Goal: Task Accomplishment & Management: Use online tool/utility

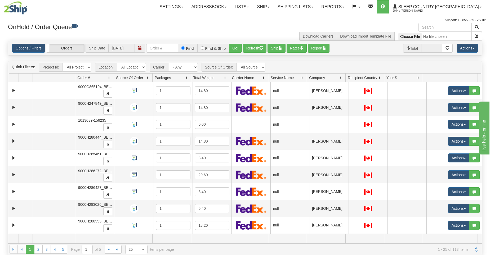
click at [310, 78] on span "Company" at bounding box center [317, 77] width 16 height 5
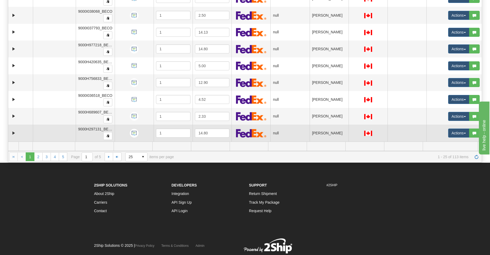
scroll to position [83, 0]
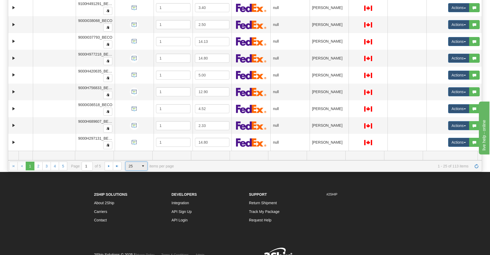
click at [135, 166] on span "25" at bounding box center [131, 166] width 13 height 8
click at [133, 197] on span "100" at bounding box center [130, 196] width 6 height 5
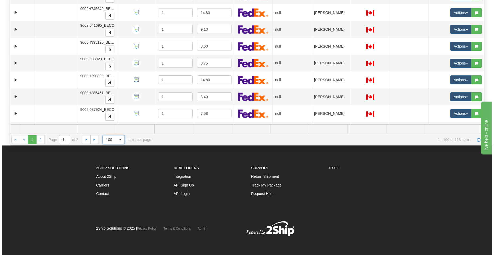
scroll to position [1266, 0]
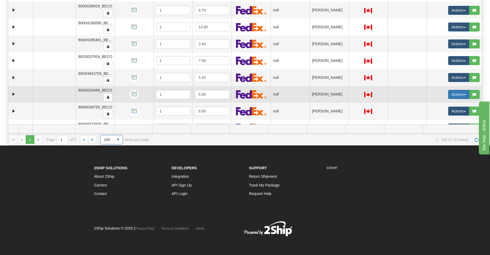
click at [310, 94] on button "Actions" at bounding box center [458, 94] width 21 height 9
click at [310, 105] on span "Open" at bounding box center [434, 104] width 13 height 4
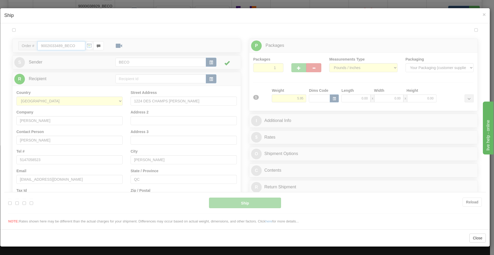
scroll to position [0, 0]
type input "13:41"
type input "16:00"
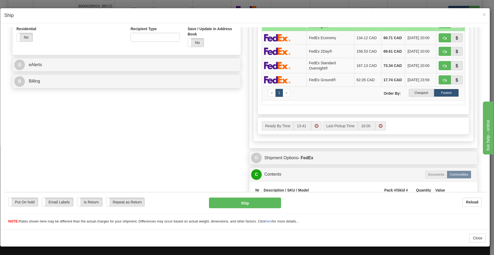
scroll to position [159, 0]
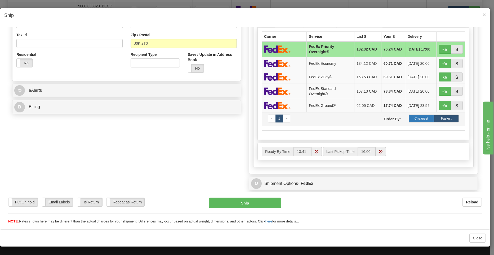
click at [310, 122] on label "Cheapest" at bounding box center [420, 118] width 25 height 8
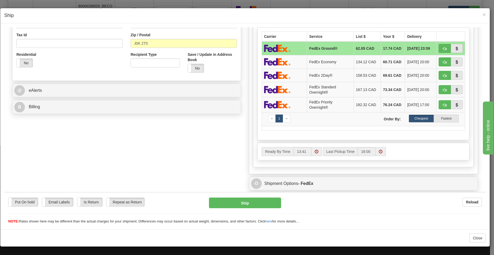
click at [310, 47] on td "17.74 CAD" at bounding box center [392, 48] width 24 height 14
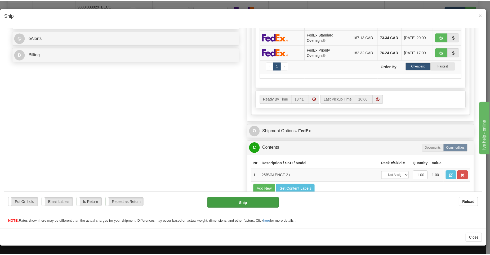
scroll to position [212, 0]
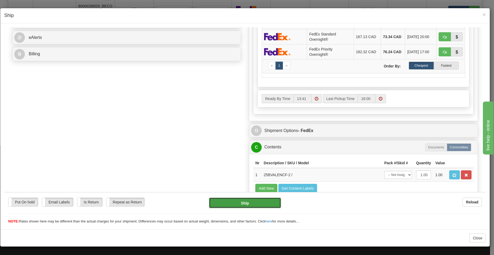
click at [236, 201] on button "Ship" at bounding box center [245, 202] width 72 height 11
type input "92"
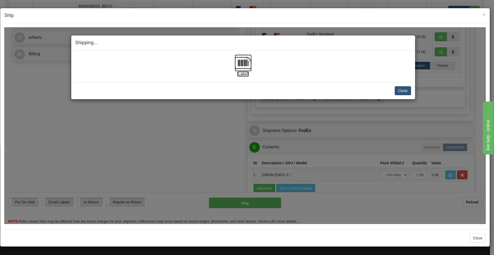
click at [246, 71] on label "[Label]" at bounding box center [243, 73] width 12 height 5
click at [310, 92] on button "Close" at bounding box center [402, 90] width 16 height 9
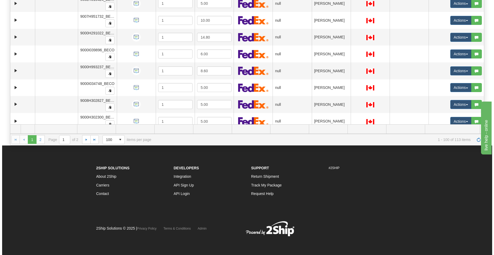
scroll to position [473, 0]
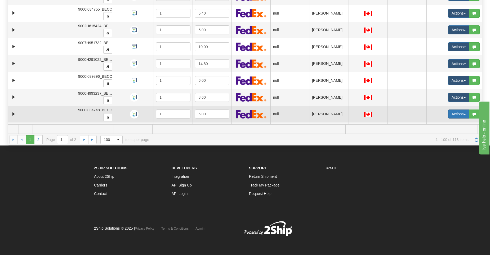
click at [310, 115] on button "Actions" at bounding box center [458, 114] width 21 height 9
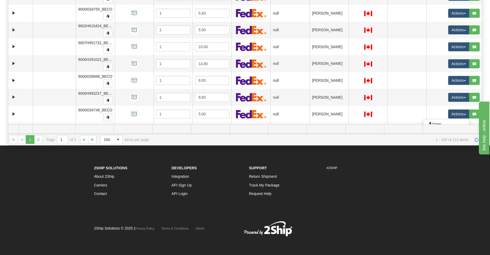
click at [310, 125] on td at bounding box center [449, 129] width 55 height 9
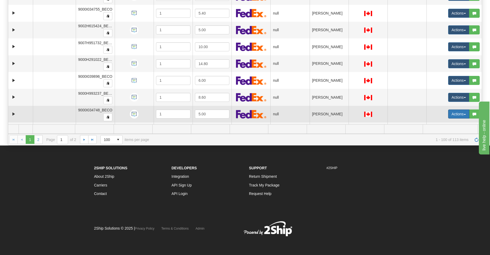
click at [310, 112] on button "Actions" at bounding box center [458, 114] width 21 height 9
click at [310, 122] on span "Open" at bounding box center [434, 124] width 13 height 4
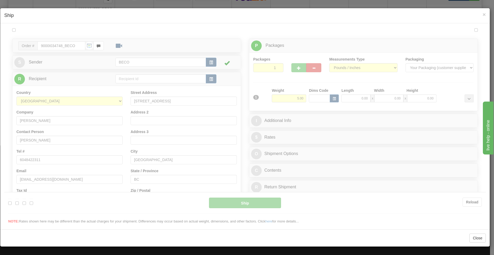
scroll to position [0, 0]
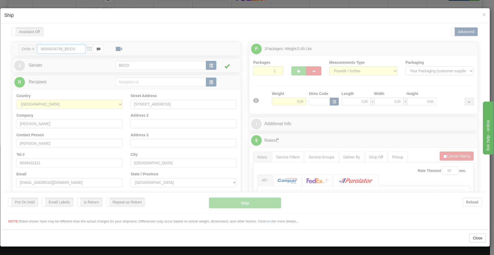
type input "13:42"
type input "16:00"
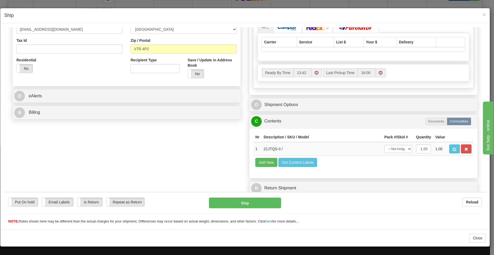
scroll to position [154, 0]
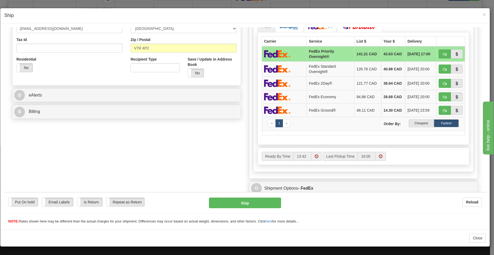
click at [310, 127] on label "Cheapest" at bounding box center [420, 123] width 25 height 8
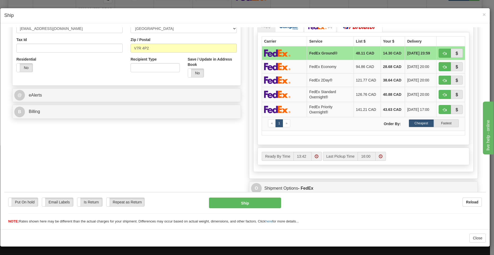
click at [310, 51] on td "14.30 CAD" at bounding box center [392, 53] width 24 height 14
click at [238, 203] on button "Ship" at bounding box center [245, 202] width 72 height 11
type input "92"
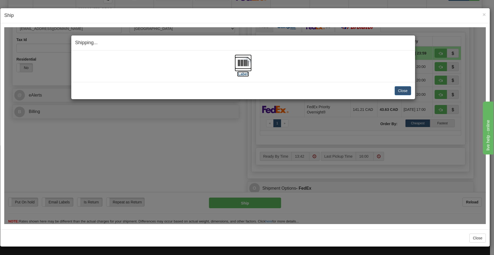
click at [245, 67] on img at bounding box center [242, 62] width 17 height 17
click at [310, 91] on button "Close" at bounding box center [402, 90] width 16 height 9
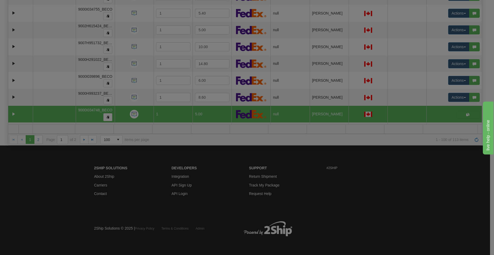
scroll to position [0, 0]
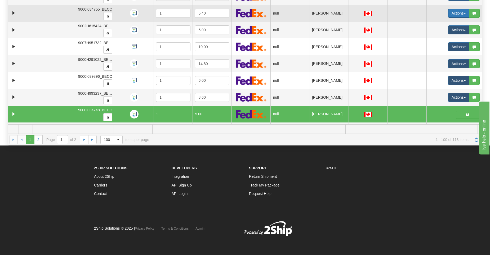
click at [310, 13] on button "Actions" at bounding box center [458, 13] width 21 height 9
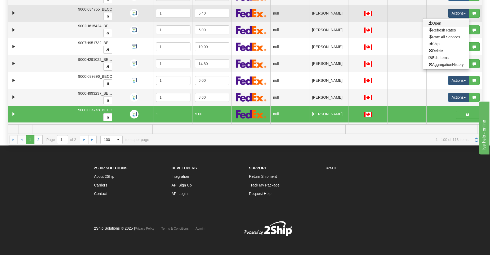
click at [310, 24] on link "Open" at bounding box center [446, 23] width 46 height 7
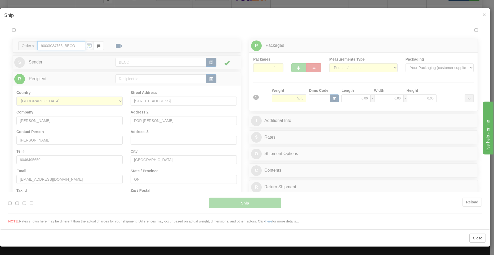
type input "13:42"
type input "16:00"
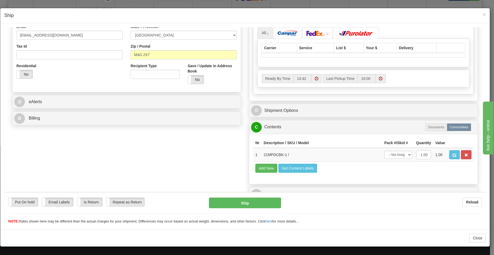
scroll to position [154, 0]
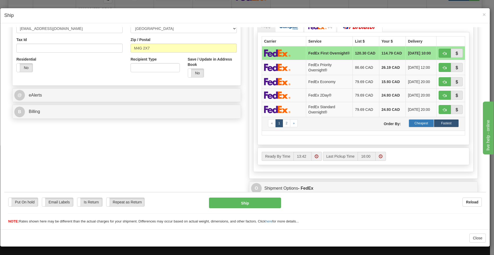
click at [310, 126] on label "Cheapest" at bounding box center [420, 123] width 25 height 8
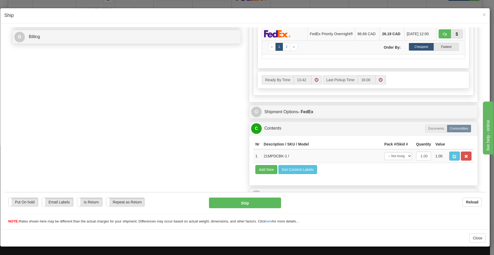
scroll to position [238, 0]
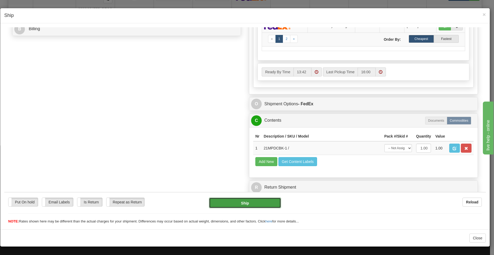
click at [242, 205] on button "Ship" at bounding box center [245, 202] width 72 height 11
type input "92"
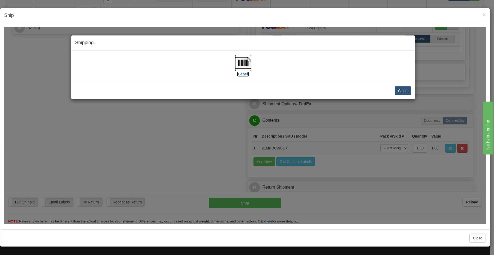
click at [245, 64] on img at bounding box center [242, 62] width 17 height 17
click at [310, 93] on button "Close" at bounding box center [402, 90] width 16 height 9
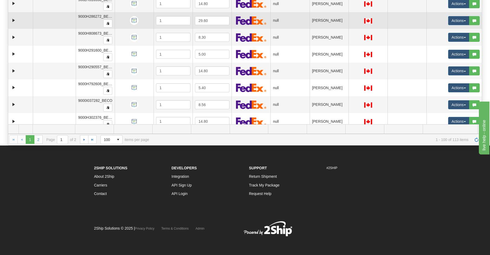
scroll to position [1531, 0]
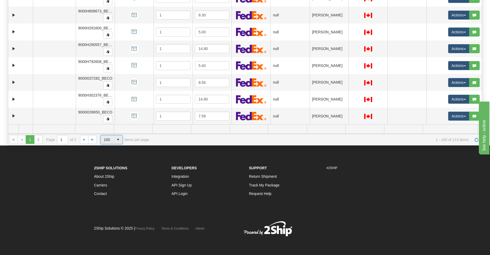
click at [109, 138] on span "100" at bounding box center [107, 139] width 7 height 5
click at [300, 131] on td at bounding box center [287, 129] width 39 height 9
click at [41, 141] on link "2" at bounding box center [38, 139] width 8 height 8
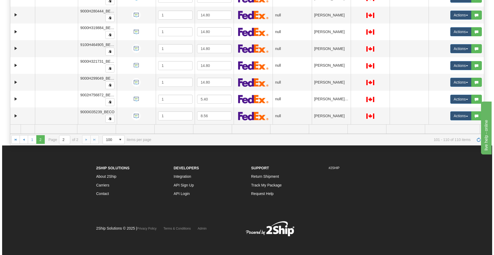
scroll to position [16, 0]
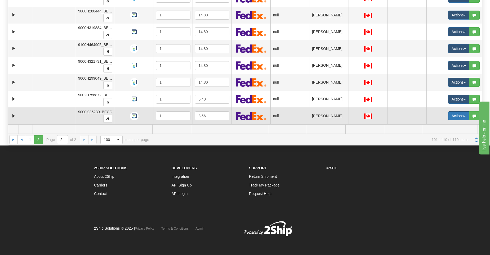
click at [310, 115] on button "Actions" at bounding box center [458, 115] width 21 height 9
click at [310, 124] on link "Open" at bounding box center [446, 126] width 46 height 7
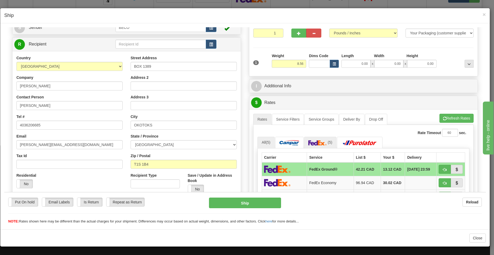
scroll to position [106, 0]
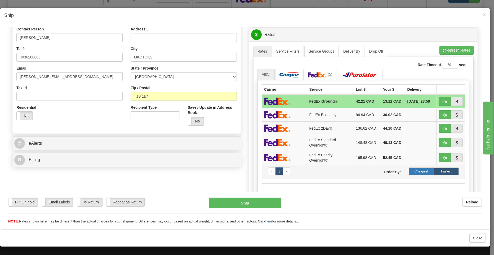
click at [310, 170] on label "Cheapest" at bounding box center [420, 171] width 25 height 8
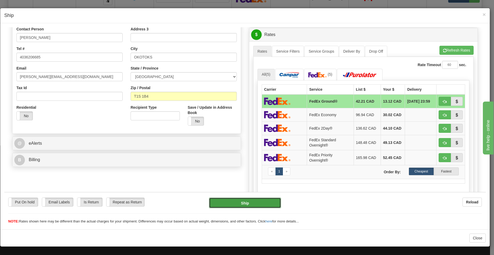
click at [238, 204] on button "Ship" at bounding box center [245, 202] width 72 height 11
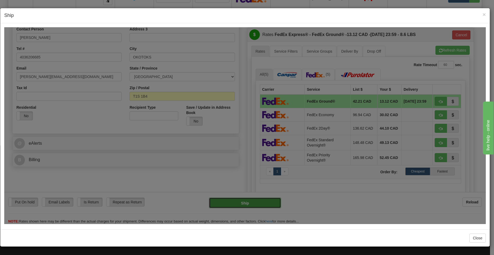
type input "92"
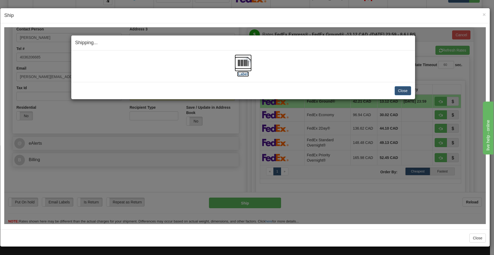
click at [247, 65] on img at bounding box center [242, 62] width 17 height 17
click at [310, 90] on button "Close" at bounding box center [402, 90] width 16 height 9
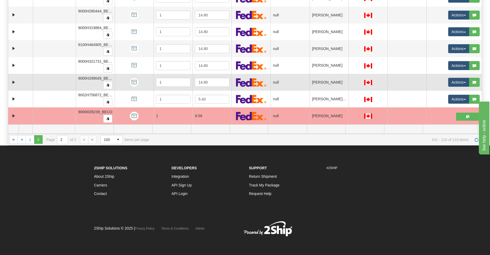
scroll to position [0, 0]
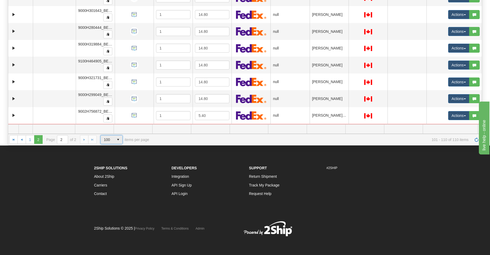
click at [116, 141] on span "select" at bounding box center [118, 139] width 8 height 8
click at [28, 139] on link "1" at bounding box center [30, 139] width 8 height 8
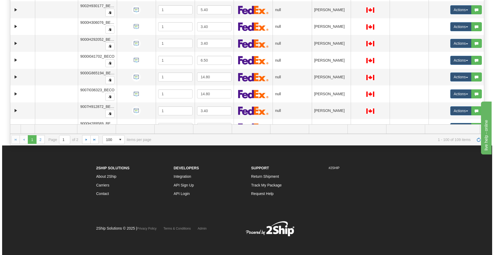
scroll to position [794, 0]
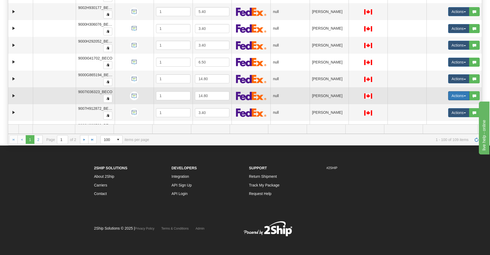
click at [310, 94] on button "Actions" at bounding box center [458, 95] width 21 height 9
click at [310, 108] on link "Open" at bounding box center [446, 105] width 46 height 7
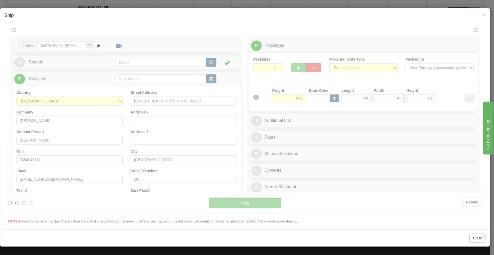
scroll to position [0, 0]
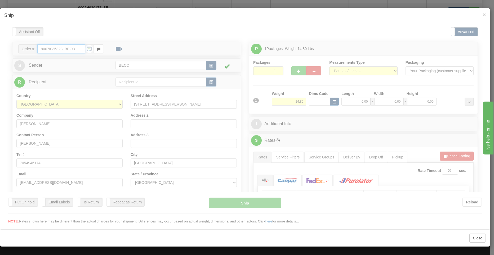
type input "13:44"
type input "16:00"
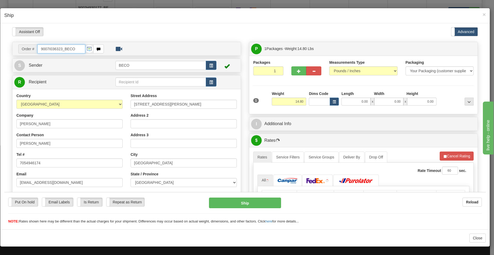
scroll to position [154, 0]
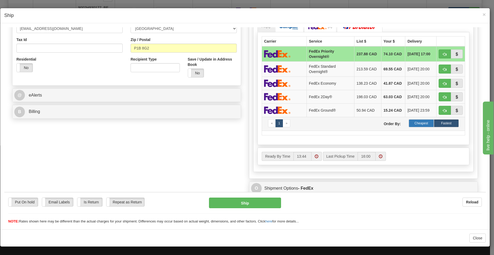
click at [310, 127] on label "Cheapest" at bounding box center [420, 123] width 25 height 8
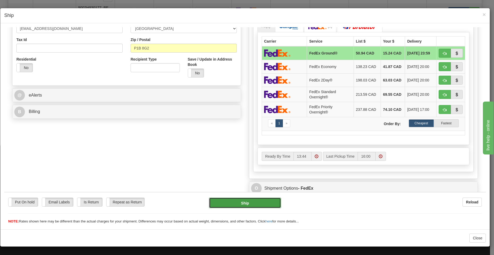
click at [252, 201] on button "Ship" at bounding box center [245, 202] width 72 height 11
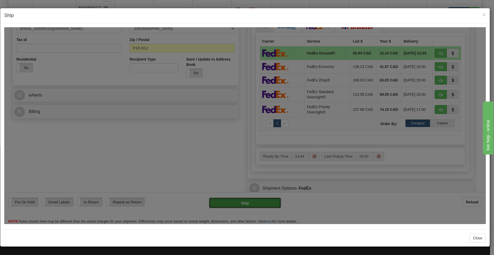
type input "92"
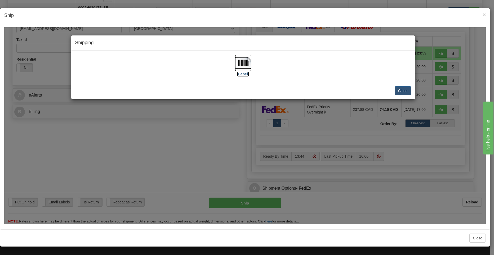
click at [240, 68] on img at bounding box center [242, 62] width 17 height 17
click at [310, 89] on button "Close" at bounding box center [402, 90] width 16 height 9
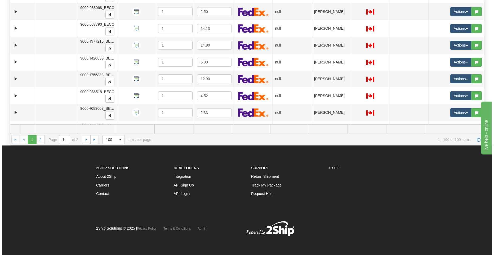
scroll to position [265, 0]
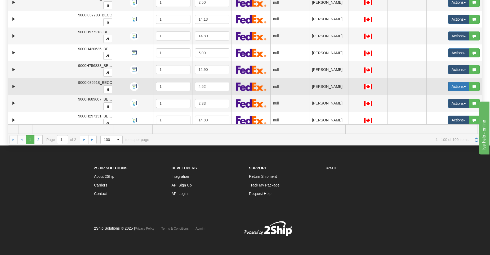
click at [310, 87] on button "Actions" at bounding box center [458, 86] width 21 height 9
click at [310, 95] on span "Open" at bounding box center [434, 96] width 13 height 4
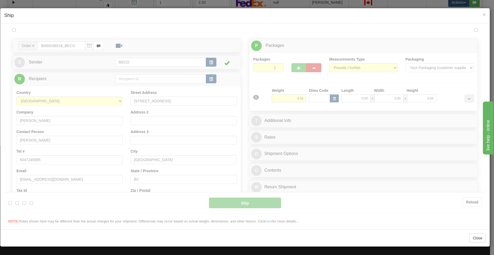
scroll to position [0, 0]
type input "13:45"
type input "16:00"
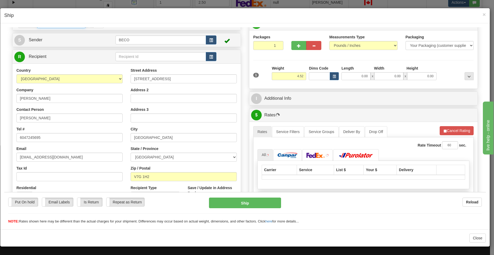
scroll to position [154, 0]
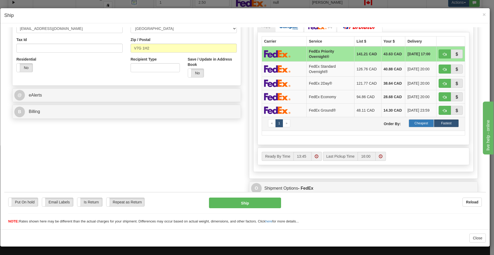
click at [310, 127] on label "Cheapest" at bounding box center [420, 123] width 25 height 8
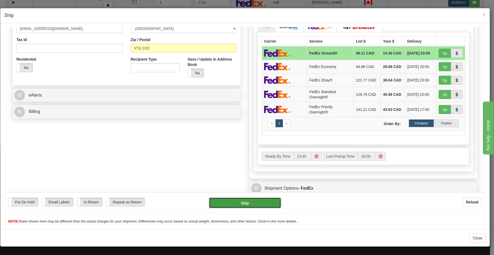
click at [262, 202] on button "Ship" at bounding box center [245, 202] width 72 height 11
type input "92"
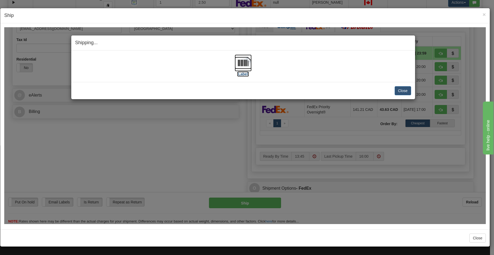
click at [248, 65] on img at bounding box center [242, 62] width 17 height 17
click at [310, 91] on button "Close" at bounding box center [402, 90] width 16 height 9
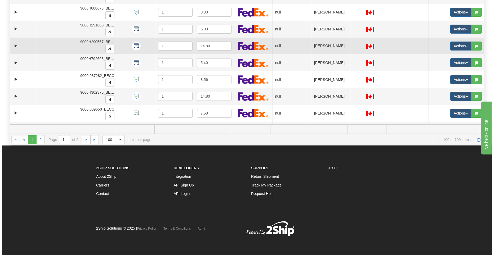
scroll to position [1531, 0]
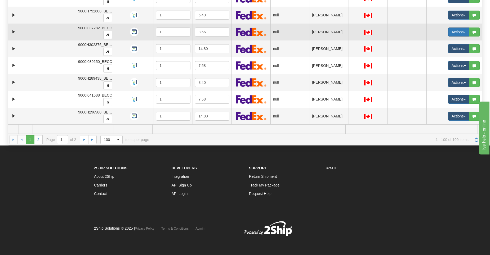
click at [310, 33] on button "Actions" at bounding box center [458, 32] width 21 height 9
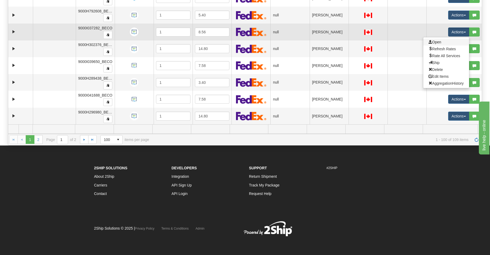
click at [310, 44] on link "Open" at bounding box center [446, 42] width 46 height 7
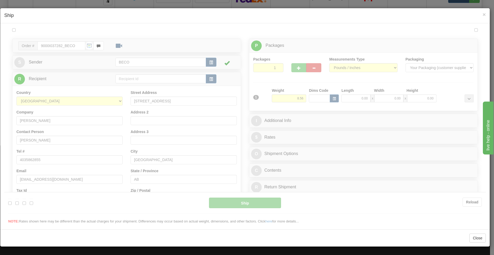
scroll to position [0, 0]
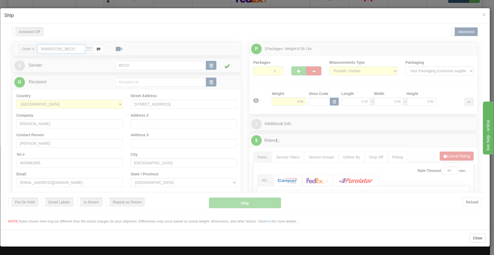
type input "13:45"
type input "16:00"
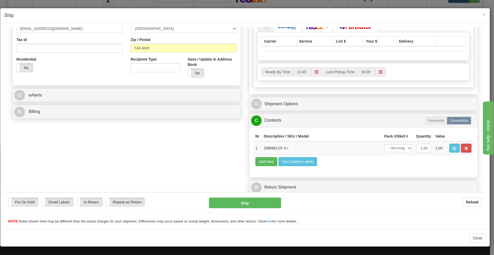
scroll to position [101, 0]
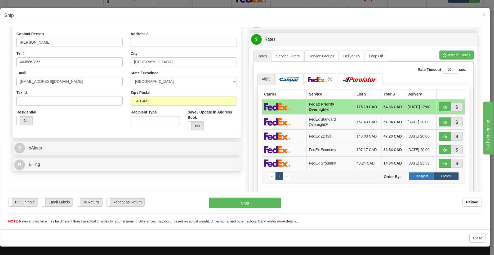
click at [310, 180] on label "Cheapest" at bounding box center [420, 176] width 25 height 8
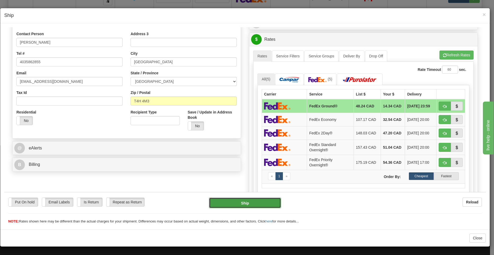
click at [247, 202] on button "Ship" at bounding box center [245, 202] width 72 height 11
type input "92"
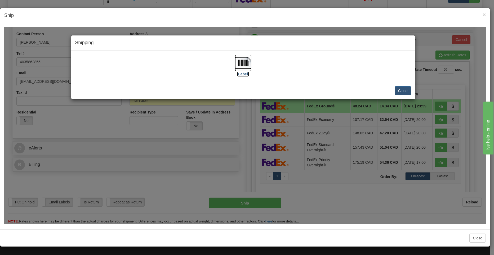
click at [241, 65] on img at bounding box center [242, 62] width 17 height 17
click at [310, 91] on button "Close" at bounding box center [402, 90] width 16 height 9
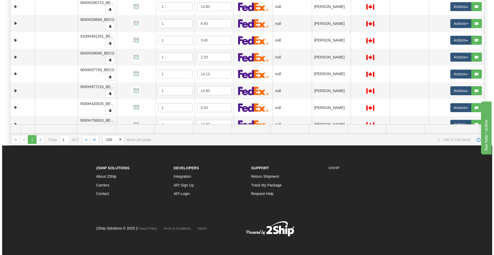
scroll to position [208, 0]
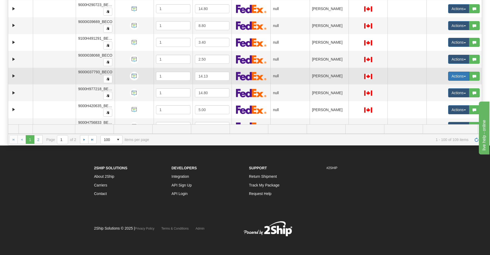
click at [310, 78] on button "Actions" at bounding box center [458, 76] width 21 height 9
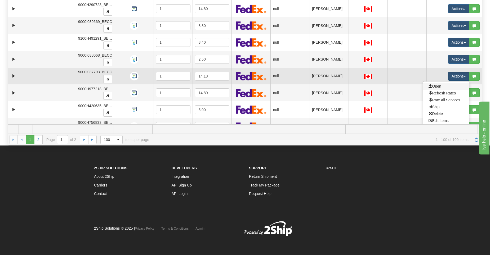
click at [310, 87] on link "Open" at bounding box center [446, 86] width 46 height 7
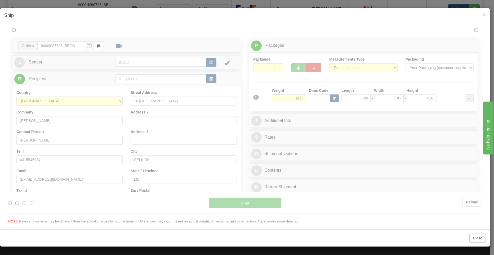
scroll to position [0, 0]
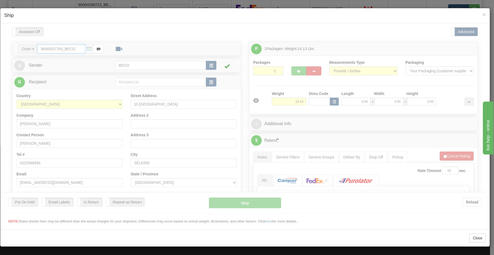
type input "13:46"
type input "16:00"
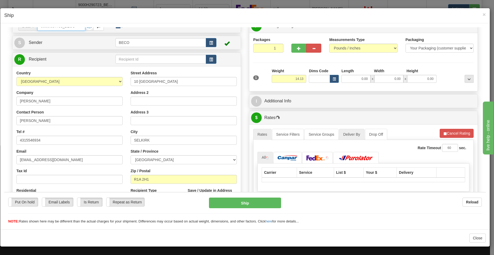
scroll to position [106, 0]
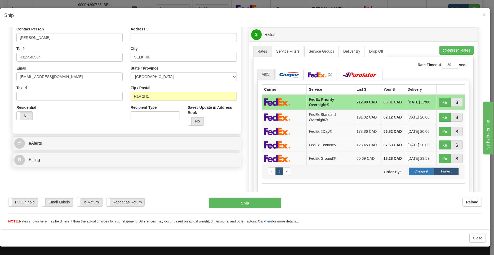
click at [310, 175] on label "Cheapest" at bounding box center [420, 171] width 25 height 8
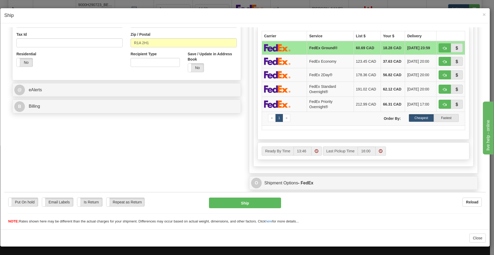
scroll to position [238, 0]
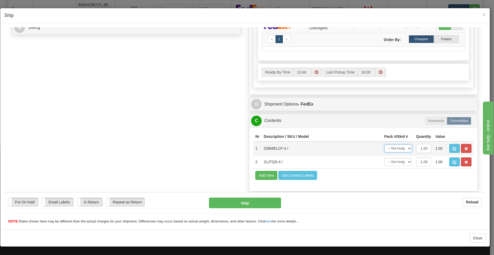
click at [310, 150] on select "-- Not Assigned -- Package 1" at bounding box center [398, 148] width 28 height 8
select select "0"
click at [310, 144] on select "-- Not Assigned -- Package 1" at bounding box center [398, 148] width 28 height 8
click at [310, 163] on td "1.00" at bounding box center [423, 161] width 19 height 13
click at [310, 163] on select "-- Not Assigned -- Package 1" at bounding box center [398, 162] width 28 height 8
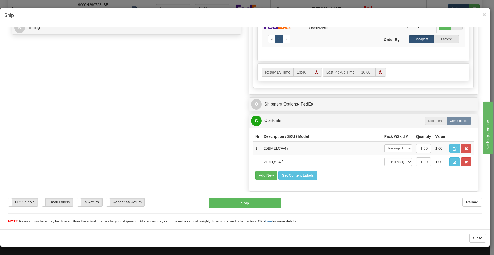
click at [310, 183] on div "Nr Description / SKU / Model Pack #/Skid # Quantity Value 1 25BMELCF-4 / -- Not…" at bounding box center [363, 159] width 228 height 64
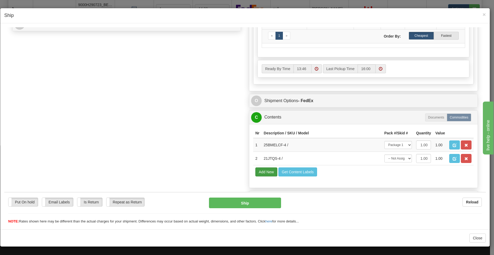
scroll to position [252, 0]
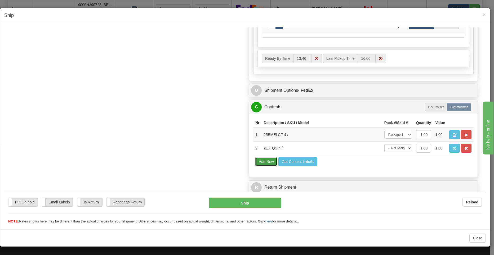
click at [270, 164] on button "Add New" at bounding box center [266, 161] width 22 height 9
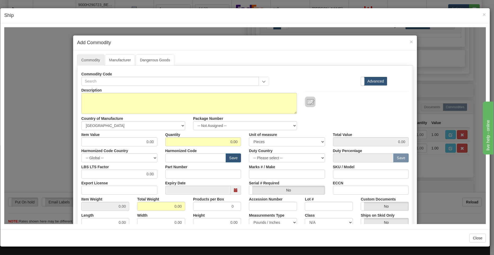
click at [310, 185] on div "× Add Commodity Commodity Manufacturer Dangerous Goods Commodity Code Standard …" at bounding box center [244, 125] width 481 height 197
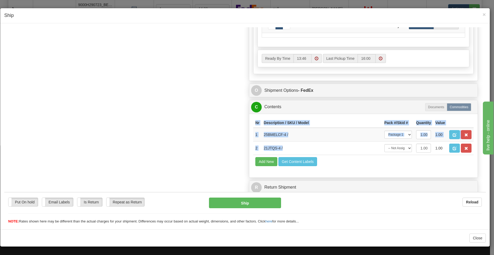
drag, startPoint x: 287, startPoint y: 147, endPoint x: 250, endPoint y: 148, distance: 37.6
click at [249, 147] on div "Nr Description / SKU / Model Pack #/Skid # Quantity Value 1 25BMELCF-4 / -- Not…" at bounding box center [363, 146] width 228 height 64
drag, startPoint x: 250, startPoint y: 148, endPoint x: 288, endPoint y: 150, distance: 38.9
click at [288, 150] on td "21JTQS-4 /" at bounding box center [321, 147] width 120 height 13
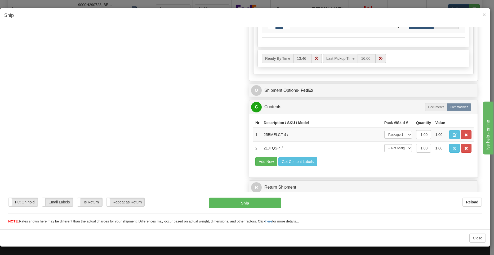
click at [310, 159] on td "Add New Get Content Labels" at bounding box center [363, 161] width 220 height 13
drag, startPoint x: 281, startPoint y: 150, endPoint x: 269, endPoint y: 151, distance: 12.8
click at [269, 151] on td "21JTQS-4 /" at bounding box center [321, 147] width 120 height 13
click at [306, 149] on td "21JTQS-4 /" at bounding box center [321, 147] width 120 height 13
click at [282, 148] on td "21JTQS-4 /" at bounding box center [321, 147] width 120 height 13
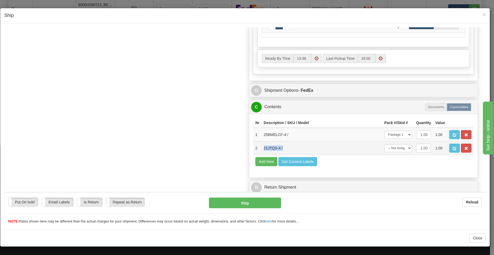
drag, startPoint x: 283, startPoint y: 149, endPoint x: 262, endPoint y: 148, distance: 21.4
click at [262, 148] on td "21JTQS-4 /" at bounding box center [321, 147] width 120 height 13
copy td "21JTQS-4 /"
click at [266, 162] on button "Add New" at bounding box center [266, 161] width 22 height 9
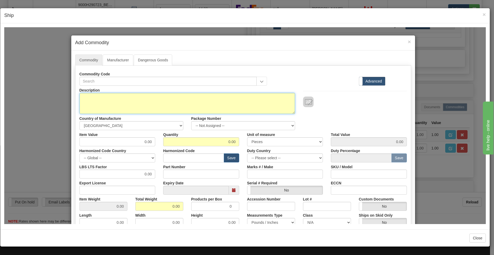
click at [119, 107] on textarea "Description" at bounding box center [186, 103] width 215 height 21
paste textarea "21JTQS-4 /"
type textarea "21JTQS-4 /"
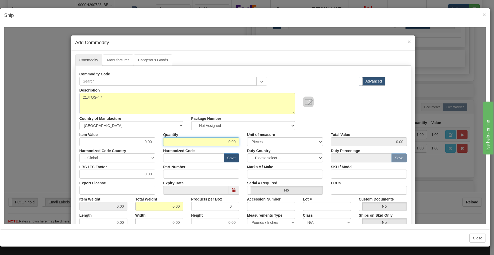
click at [183, 142] on input "0.00" at bounding box center [201, 141] width 76 height 9
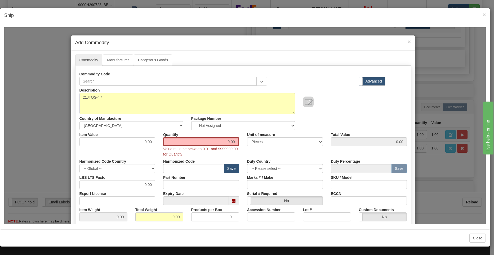
click at [122, 146] on div "Description 21JTQS-4 / Country of Manufacture -- Unknown -- [GEOGRAPHIC_DATA] […" at bounding box center [242, 206] width 327 height 243
drag, startPoint x: 220, startPoint y: 143, endPoint x: 445, endPoint y: 145, distance: 224.9
click at [310, 145] on div "× Add Commodity Commodity Manufacturer Dangerous Goods Commodity Code Standard …" at bounding box center [244, 125] width 481 height 197
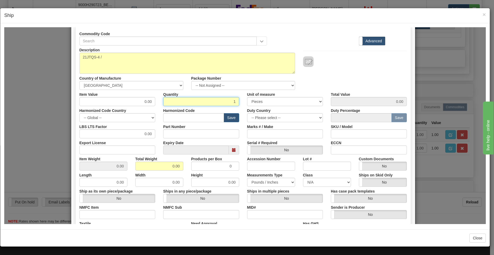
scroll to position [53, 0]
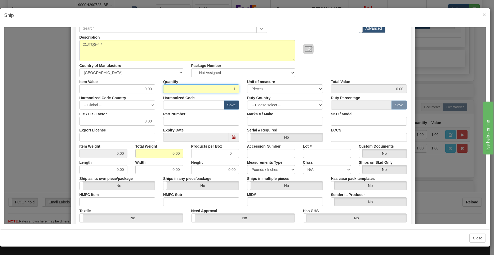
type input "1"
drag, startPoint x: 166, startPoint y: 152, endPoint x: 240, endPoint y: 151, distance: 74.1
click at [240, 151] on div "Item Weight 0.00 Total Weight 0.00 Products per Box 0 Accession Number Lot # Cu…" at bounding box center [242, 150] width 335 height 16
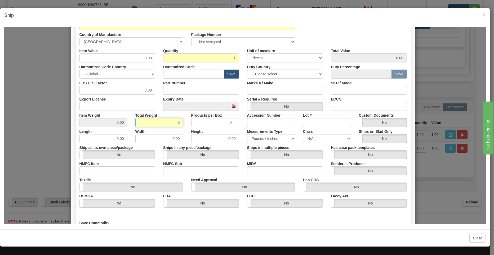
scroll to position [131, 0]
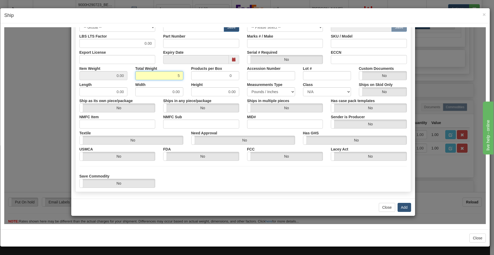
type input "5"
type input "5.0000"
click at [310, 207] on button "Add" at bounding box center [403, 207] width 13 height 9
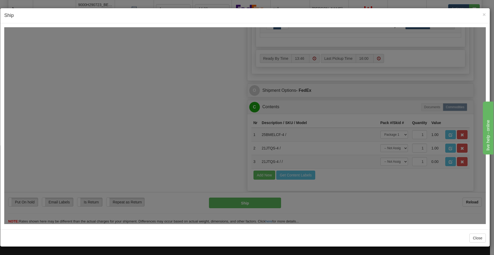
scroll to position [0, 0]
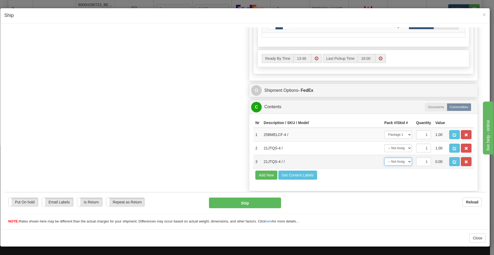
click at [310, 162] on select "-- Not Assigned -- Package 1" at bounding box center [398, 161] width 28 height 8
click at [310, 182] on div "Nr Description / SKU / Model Pack #/Skid # Quantity Value 1 25BMELCF-4 / -- Not…" at bounding box center [363, 152] width 228 height 77
click at [310, 160] on button "button" at bounding box center [465, 161] width 11 height 9
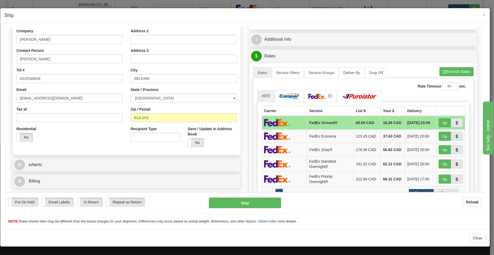
scroll to position [14, 0]
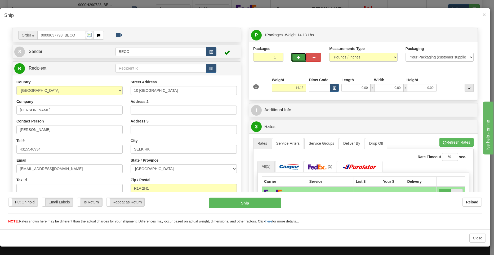
click at [299, 56] on button "button" at bounding box center [298, 56] width 15 height 9
type input "2"
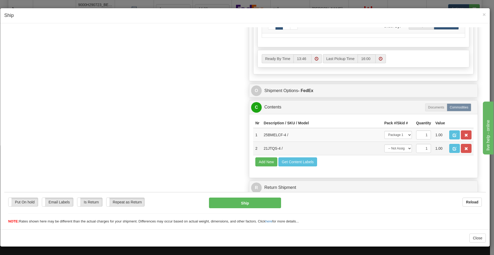
scroll to position [252, 0]
click at [310, 152] on select "-- Not Assigned -- Package 1 Package 2" at bounding box center [398, 148] width 28 height 8
select select "1"
click at [310, 144] on select "-- Not Assigned -- Package 1 Package 2" at bounding box center [398, 148] width 28 height 8
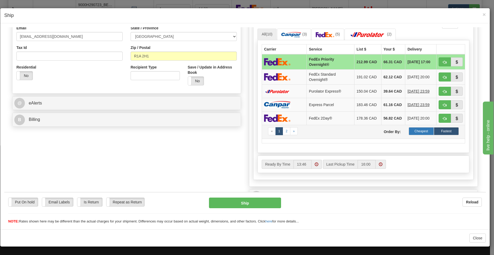
click at [310, 135] on label "Cheapest" at bounding box center [420, 131] width 25 height 8
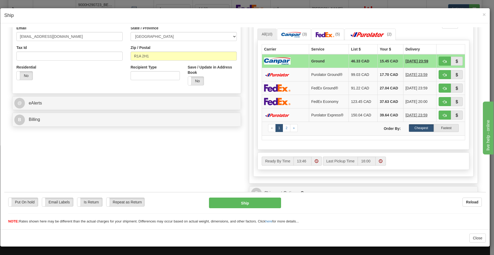
click at [310, 61] on td "15.45 CAD" at bounding box center [390, 61] width 26 height 14
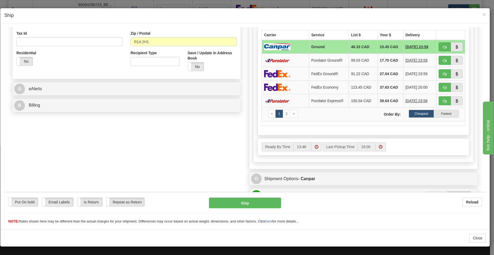
scroll to position [173, 0]
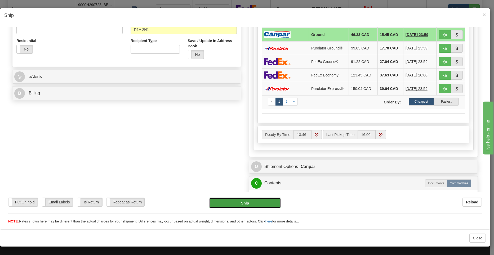
click at [262, 203] on button "Ship" at bounding box center [245, 202] width 72 height 11
type input "1"
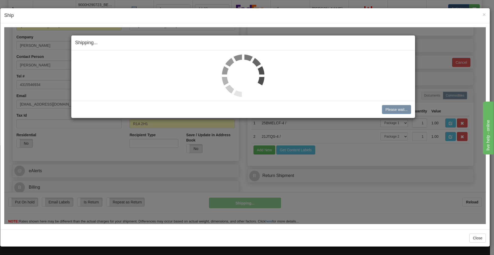
scroll to position [78, 0]
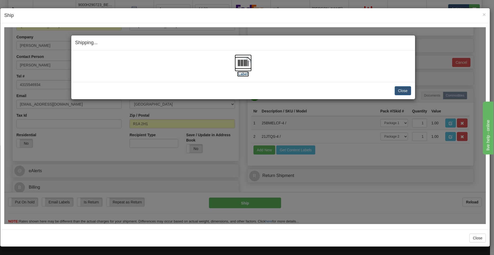
click at [248, 62] on img at bounding box center [242, 62] width 17 height 17
click at [310, 92] on button "Close" at bounding box center [402, 90] width 16 height 9
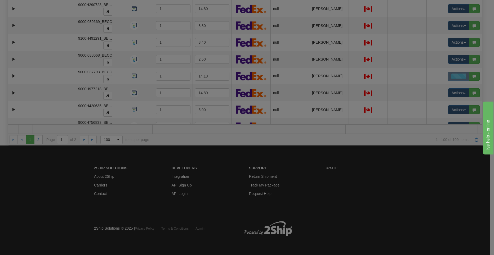
scroll to position [0, 0]
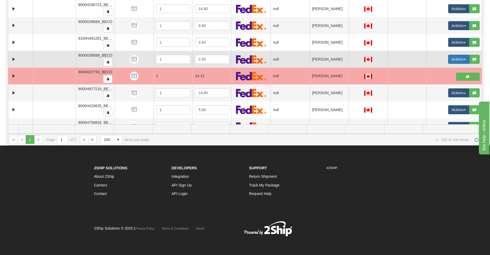
click at [310, 60] on button "Actions" at bounding box center [458, 59] width 21 height 9
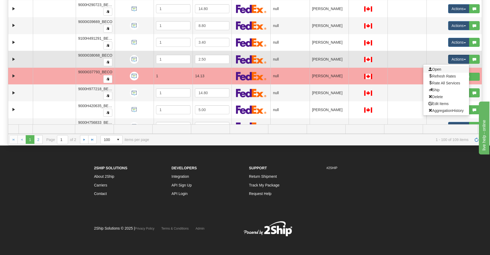
click at [310, 68] on link "Open" at bounding box center [446, 69] width 46 height 7
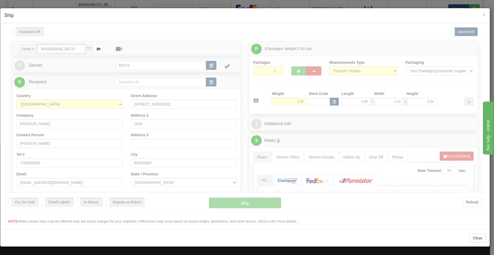
type input "13:48"
type input "16:00"
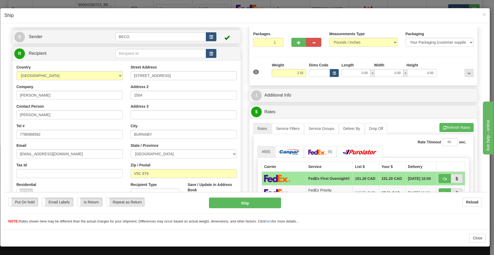
scroll to position [132, 0]
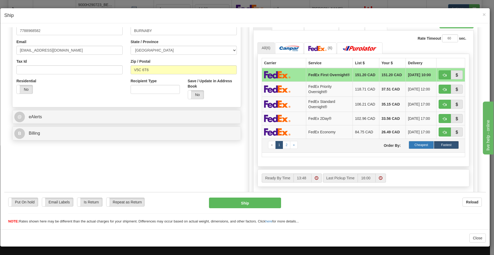
click at [310, 144] on label "Cheapest" at bounding box center [420, 145] width 25 height 8
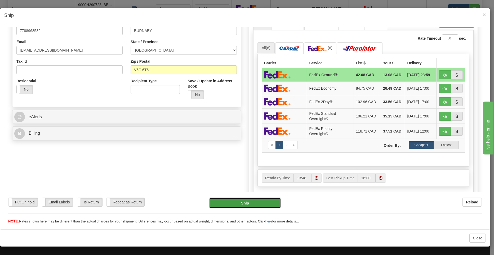
click at [257, 206] on button "Ship" at bounding box center [245, 202] width 72 height 11
type input "92"
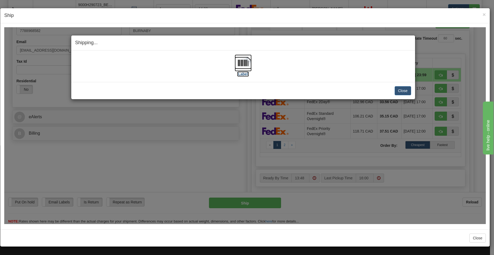
click at [246, 67] on img at bounding box center [242, 62] width 17 height 17
click at [310, 91] on button "Close" at bounding box center [402, 90] width 16 height 9
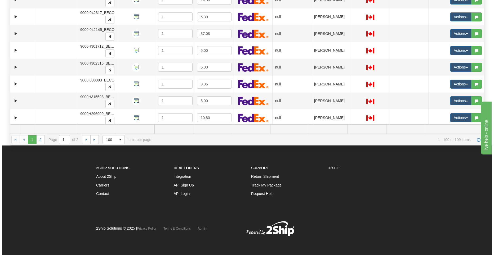
scroll to position [605, 0]
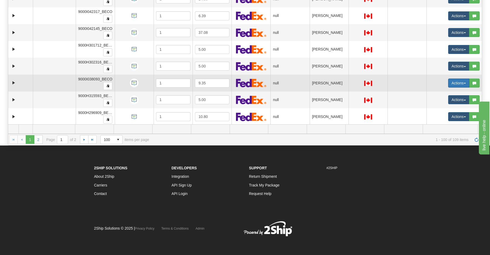
click at [310, 83] on button "Actions" at bounding box center [458, 83] width 21 height 9
click at [310, 93] on span "Open" at bounding box center [434, 93] width 13 height 4
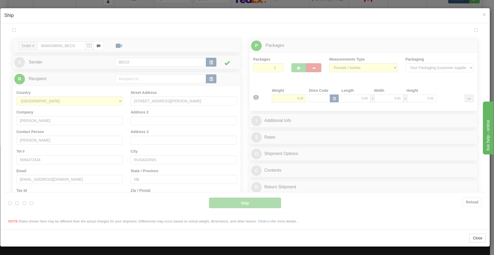
scroll to position [0, 0]
type input "13:49"
type input "16:00"
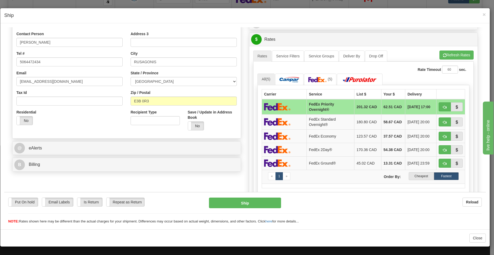
scroll to position [128, 0]
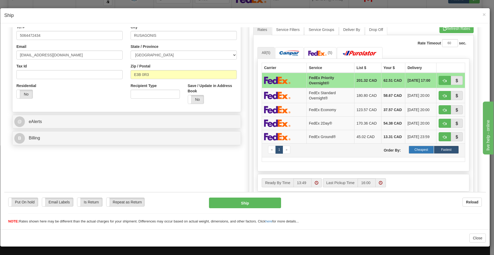
click at [310, 153] on label "Cheapest" at bounding box center [420, 150] width 25 height 8
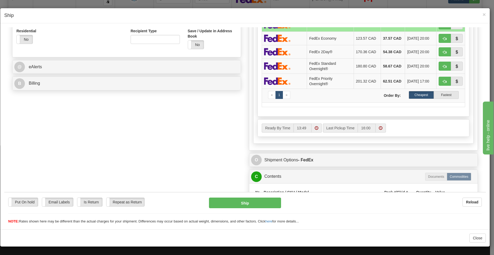
scroll to position [207, 0]
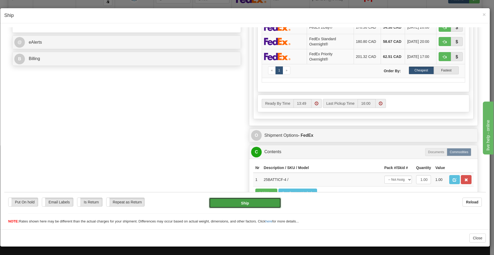
click at [257, 203] on button "Ship" at bounding box center [245, 202] width 72 height 11
type input "92"
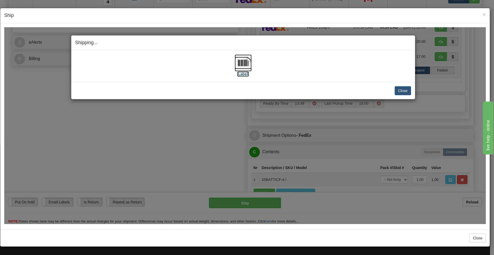
click at [237, 71] on link "[Label]" at bounding box center [242, 68] width 17 height 16
click at [310, 92] on button "Close" at bounding box center [402, 90] width 16 height 9
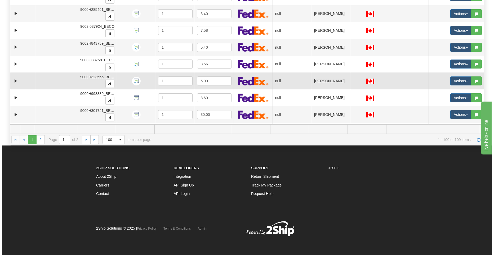
scroll to position [1266, 0]
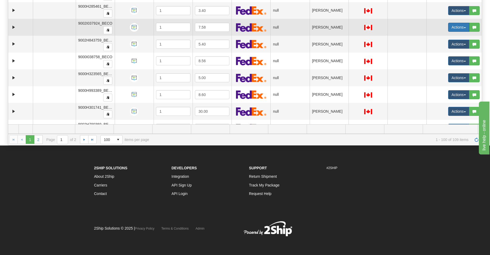
click at [310, 27] on button "Actions" at bounding box center [458, 27] width 21 height 9
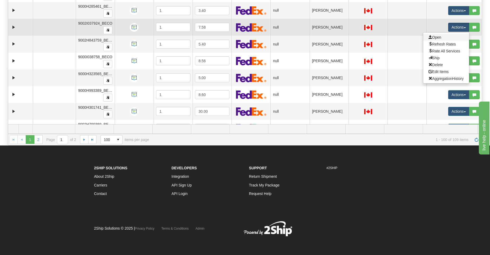
click at [310, 38] on link "Open" at bounding box center [446, 37] width 46 height 7
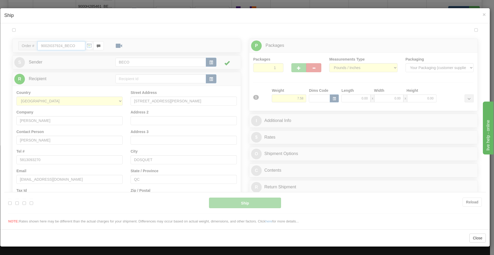
scroll to position [0, 0]
type input "13:50"
type input "16:00"
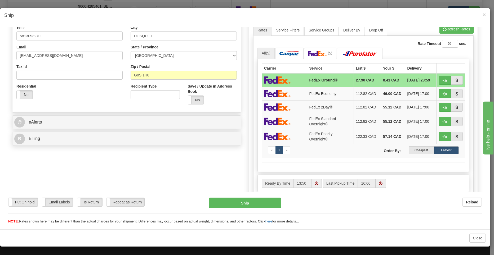
scroll to position [128, 0]
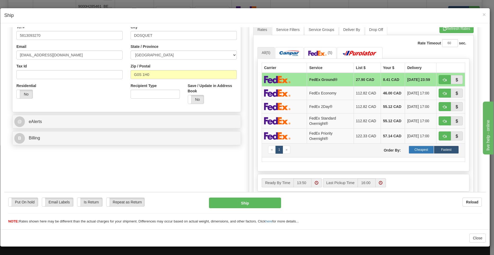
click at [310, 150] on label "Cheapest" at bounding box center [420, 150] width 25 height 8
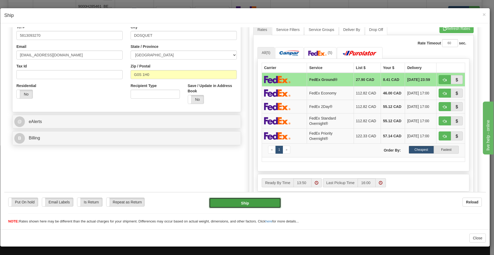
click at [246, 204] on button "Ship" at bounding box center [245, 202] width 72 height 11
type input "92"
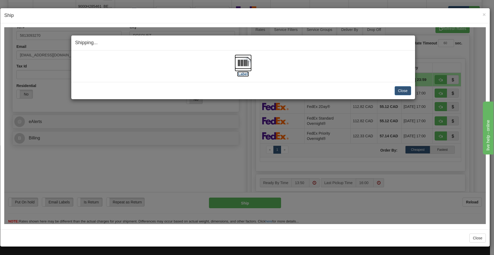
click at [245, 64] on img at bounding box center [242, 62] width 17 height 17
